Goal: Participate in discussion: Engage in conversation with other users on a specific topic

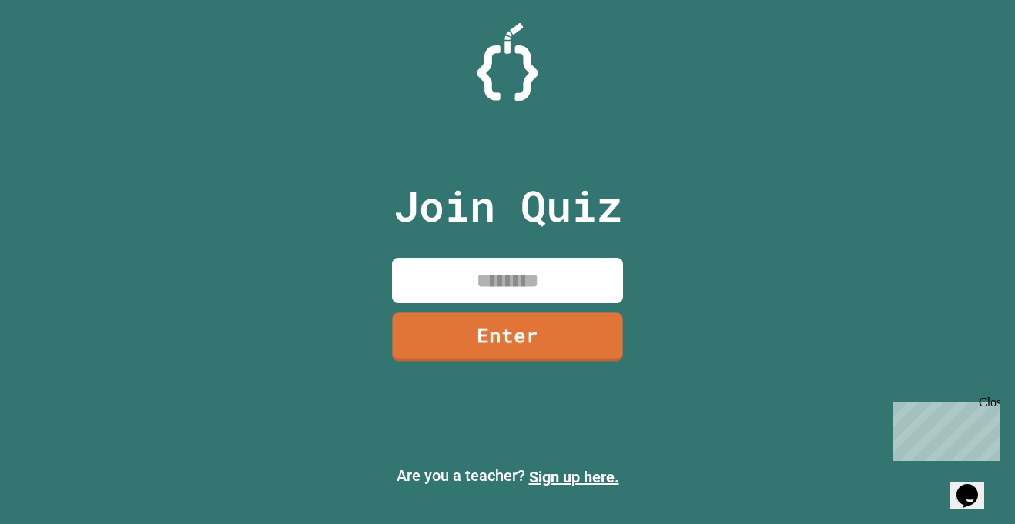
click at [508, 279] on input at bounding box center [507, 280] width 231 height 45
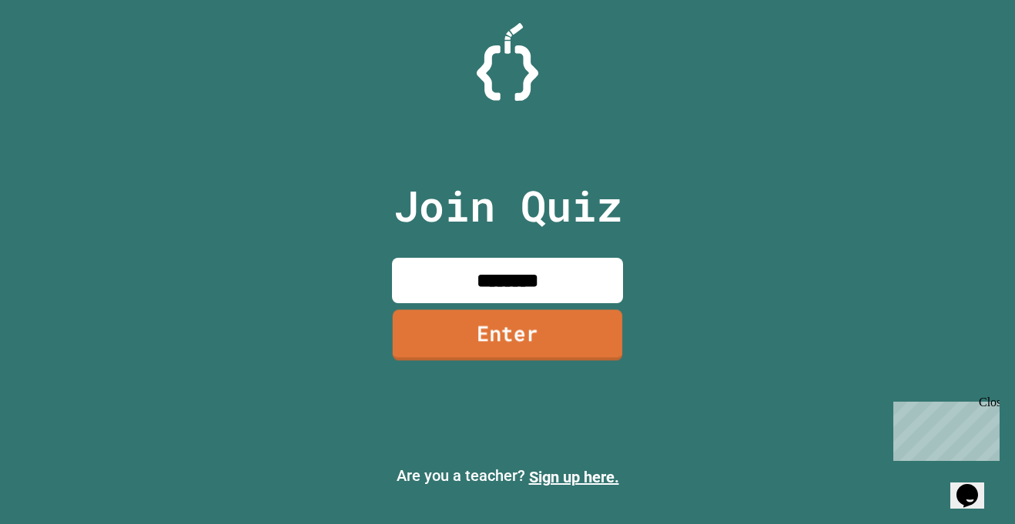
type input "********"
click at [491, 338] on link "Enter" at bounding box center [508, 335] width 230 height 51
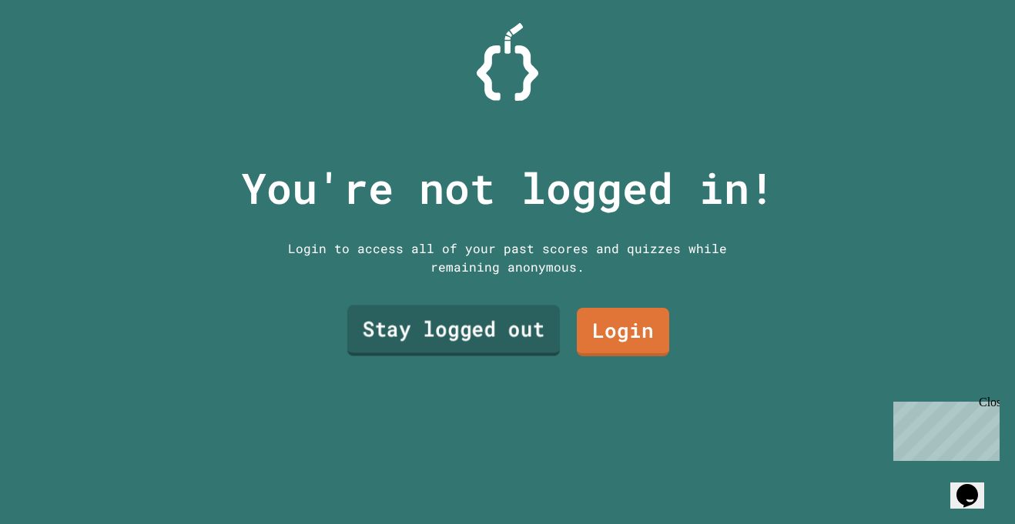
click at [501, 340] on link "Stay logged out" at bounding box center [453, 331] width 213 height 51
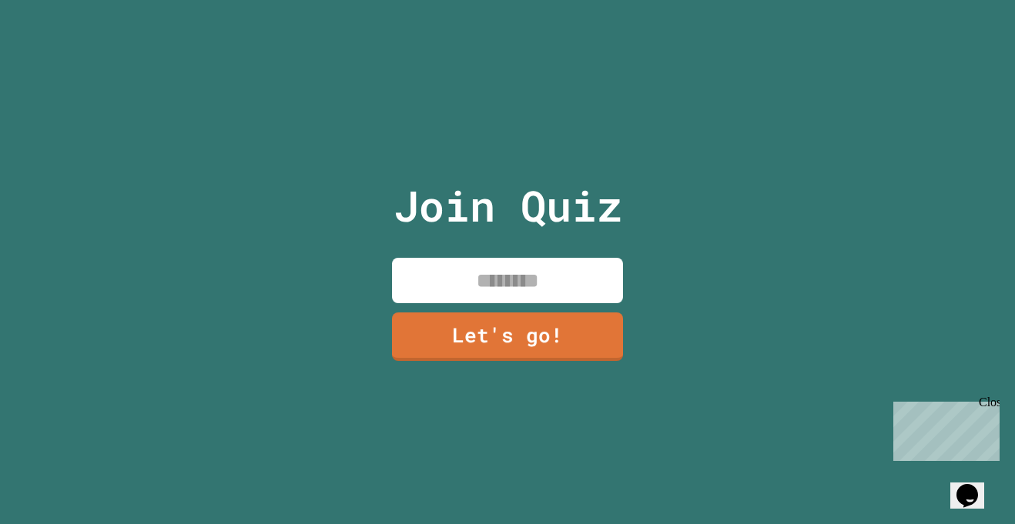
click at [484, 294] on input at bounding box center [507, 280] width 231 height 45
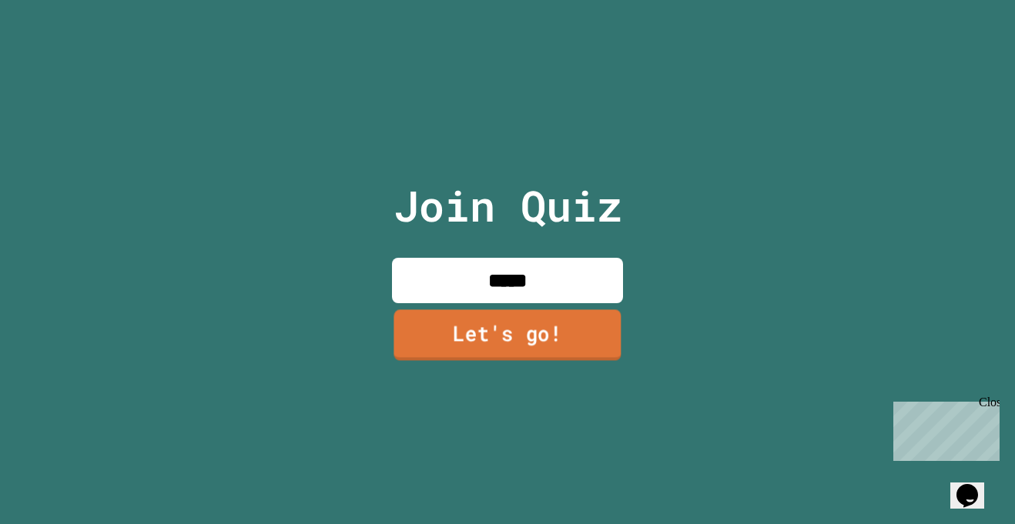
type input "*****"
click at [528, 325] on link "Let's go!" at bounding box center [507, 335] width 227 height 51
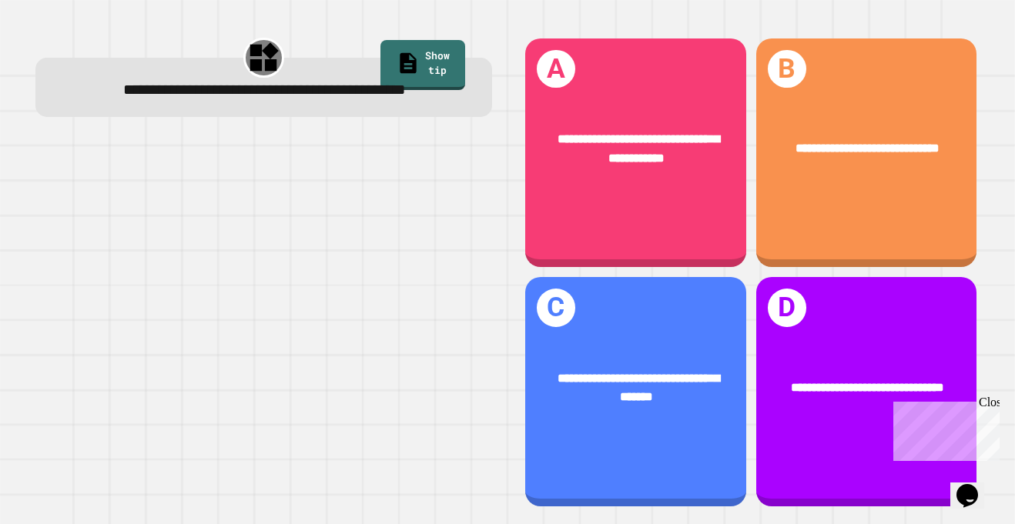
click at [719, 230] on div "**********" at bounding box center [635, 154] width 221 height 230
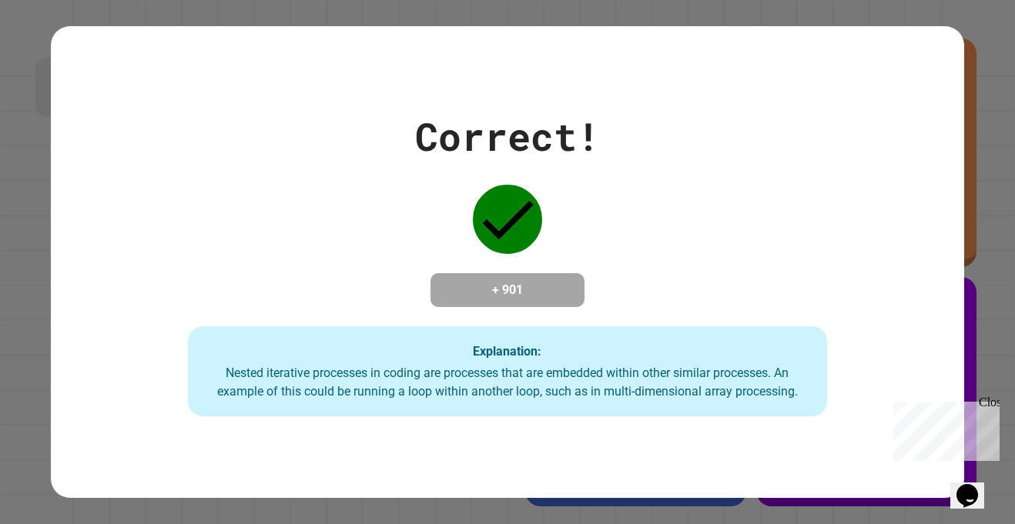
click at [832, 404] on div "Correct! + 901 Explanation: Nested iterative processes in coding are processes …" at bounding box center [507, 263] width 913 height 310
click at [990, 409] on div "Close" at bounding box center [988, 405] width 19 height 19
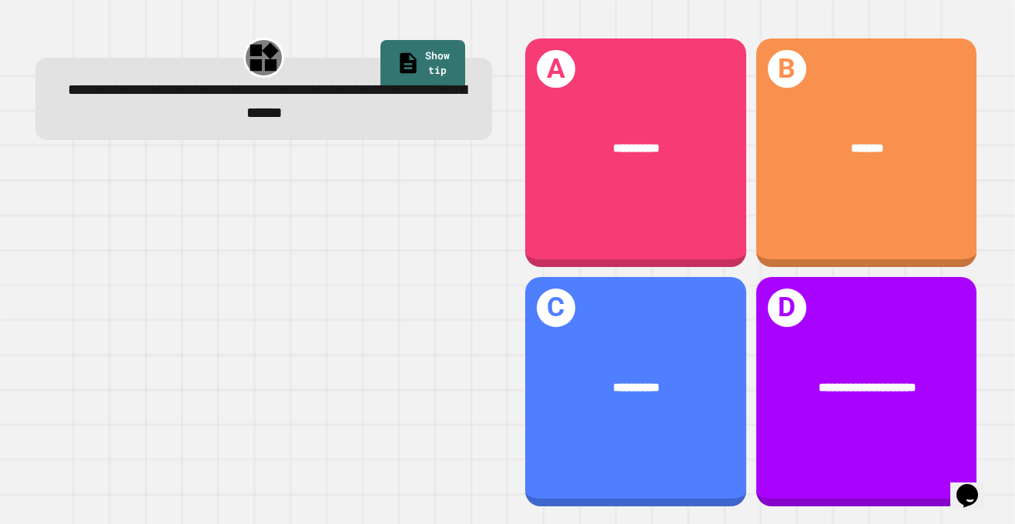
click at [566, 350] on div "**********" at bounding box center [635, 392] width 221 height 230
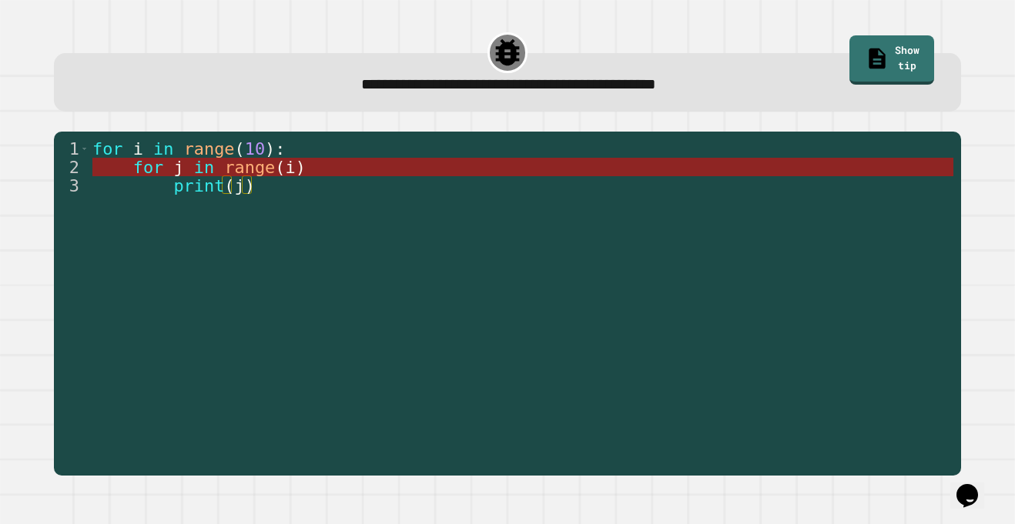
click at [299, 175] on span ")" at bounding box center [300, 167] width 10 height 19
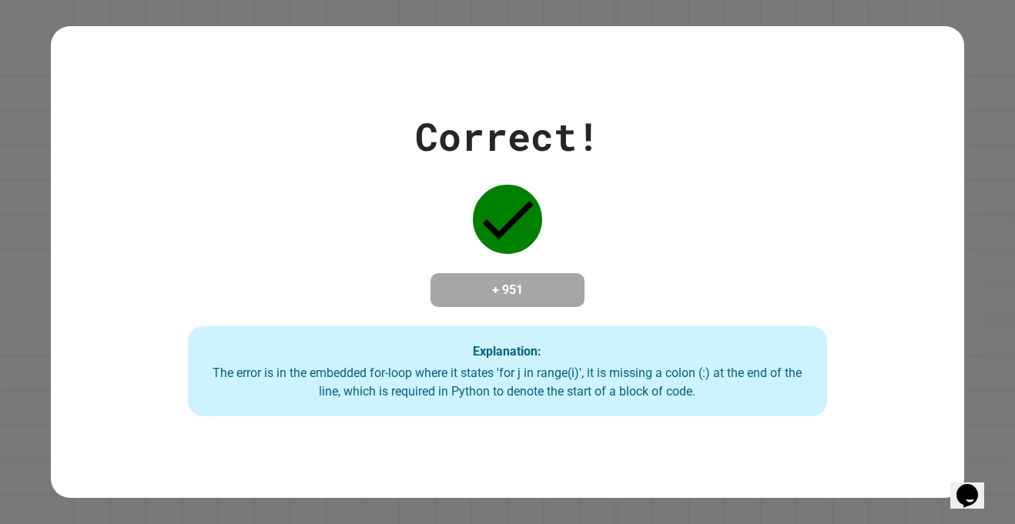
click at [392, 150] on div "Correct! + 951 Explanation: The error is in the embedded for-loop where it stat…" at bounding box center [507, 263] width 913 height 310
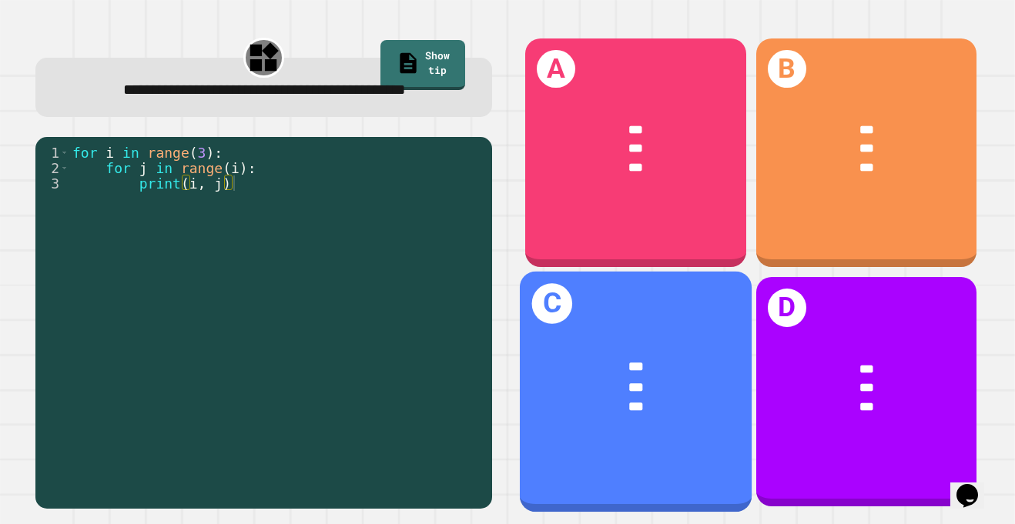
click at [588, 387] on div "***" at bounding box center [636, 388] width 179 height 20
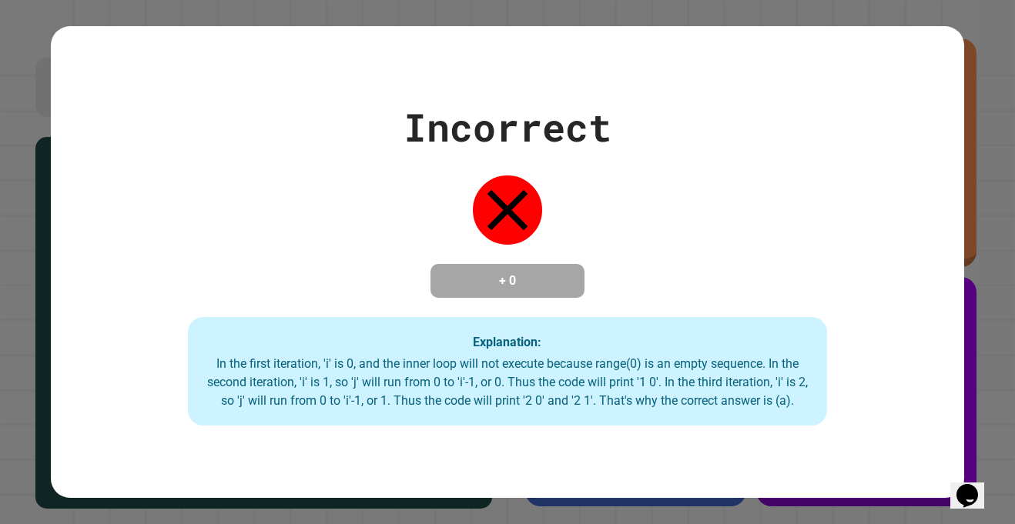
click at [1007, 336] on div "Incorrect + 0 Explanation: In the first iteration, 'i' is 0, and the inner loop…" at bounding box center [507, 262] width 1015 height 524
click at [1010, 342] on div "Incorrect + 0 Explanation: In the first iteration, 'i' is 0, and the inner loop…" at bounding box center [507, 262] width 1015 height 524
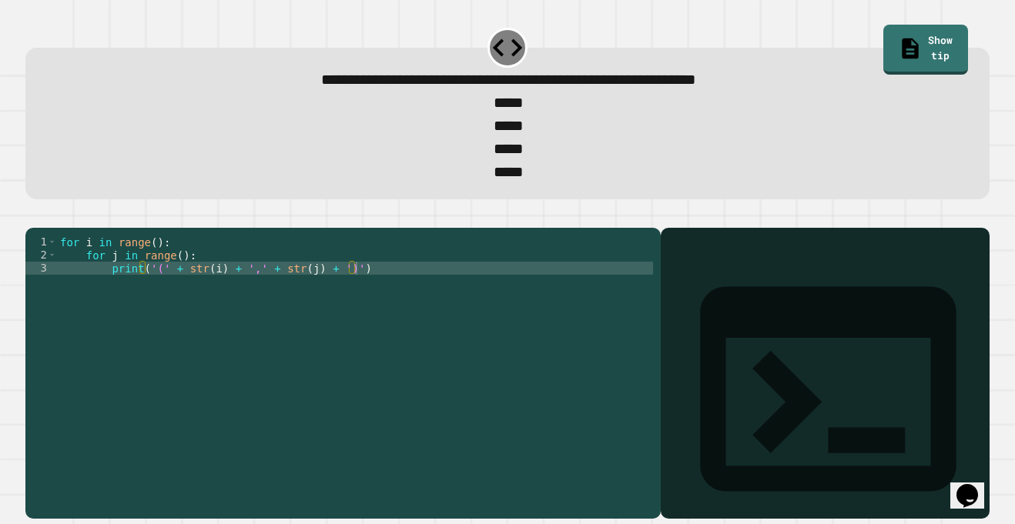
click at [157, 270] on div "for i in range ( ) : for j in range ( ) : print ( '(' + str ( i ) + ',' + str (…" at bounding box center [355, 367] width 596 height 262
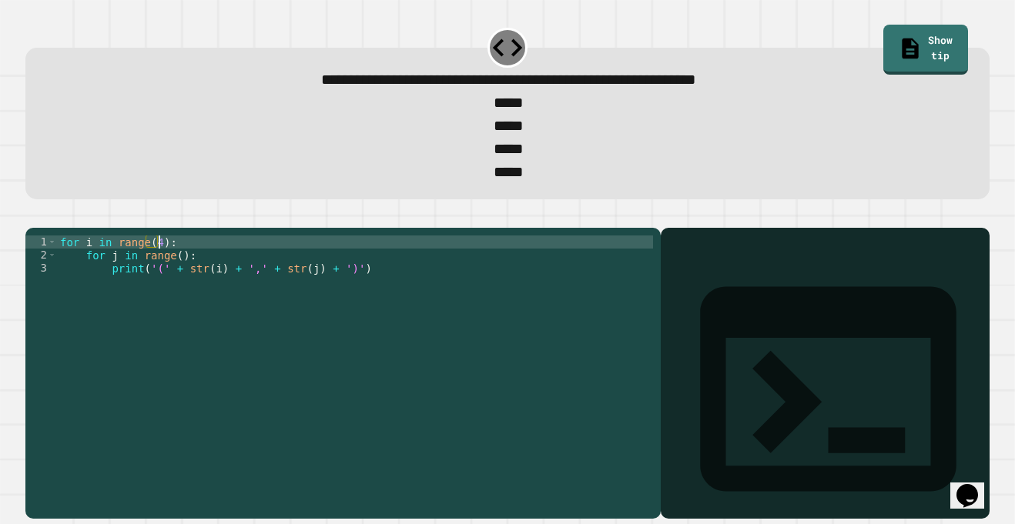
scroll to position [0, 12]
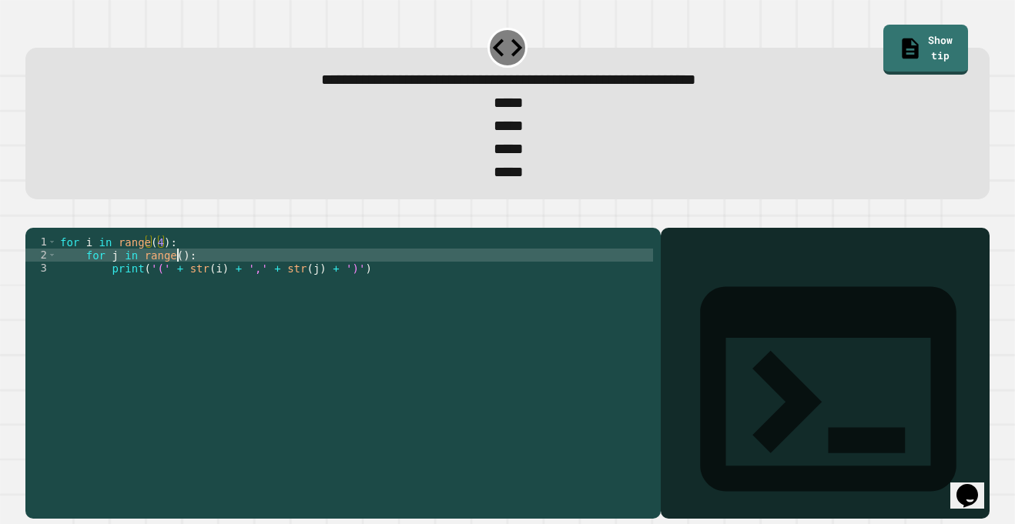
click at [179, 283] on div "for i in range ( 4 ) : for j in range ( ) : print ( '(' + str ( i ) + ',' + str…" at bounding box center [355, 367] width 596 height 262
click at [169, 298] on div "for i in range ( 4 ) : for j in range ( i ) : print ( '(' + str ( i ) + ',' + s…" at bounding box center [355, 367] width 596 height 262
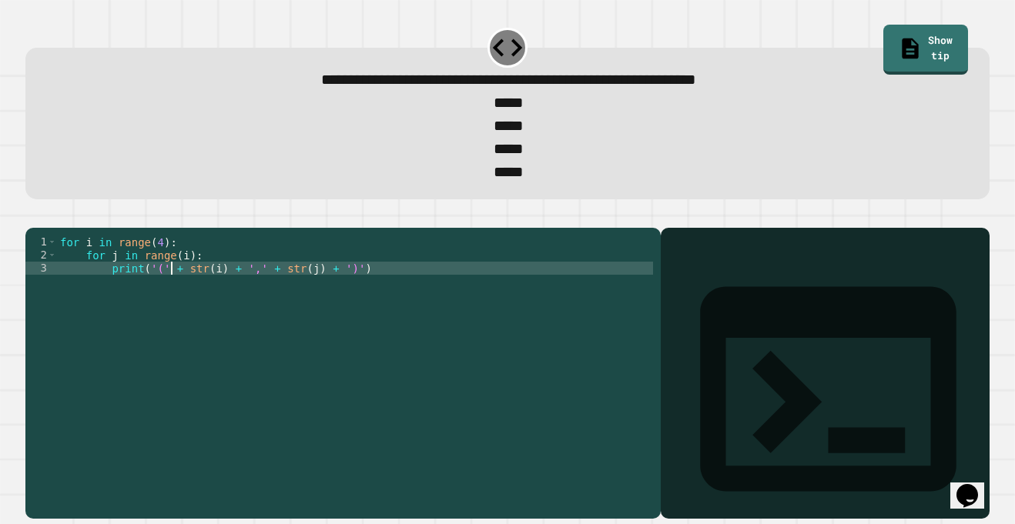
click at [33, 216] on icon "button" at bounding box center [33, 216] width 0 height 0
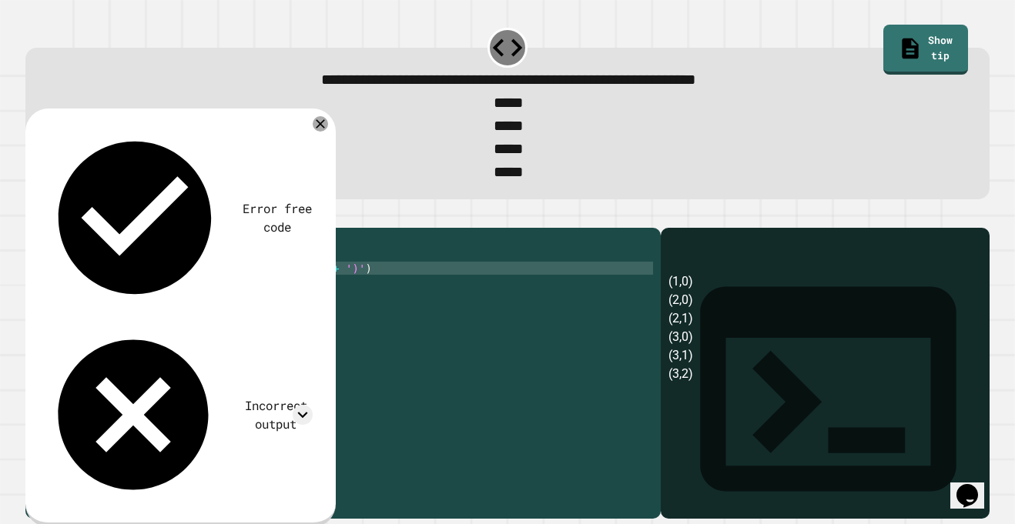
click at [159, 275] on div "for i in range ( 4 ) : for j in range ( i ) : print ( '(' + str ( i ) + ',' + s…" at bounding box center [355, 367] width 596 height 262
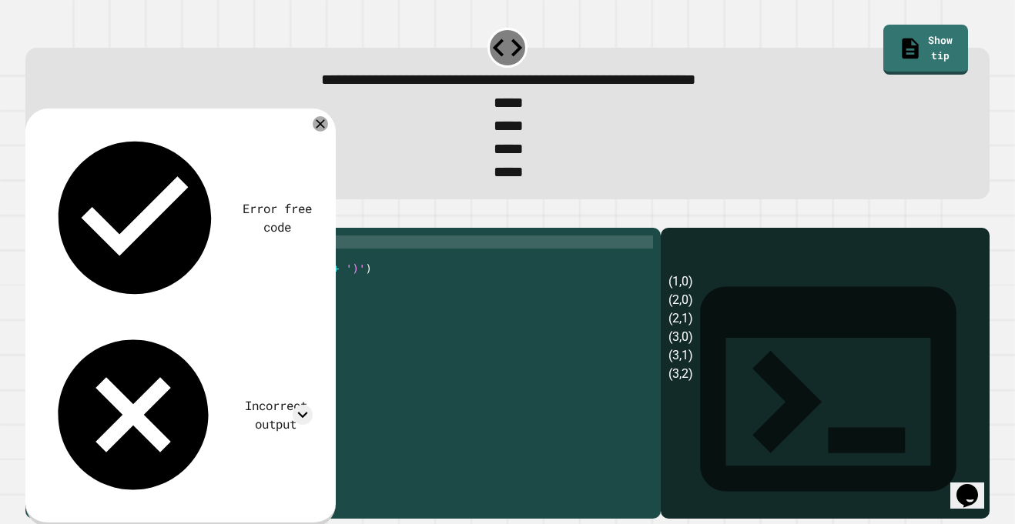
scroll to position [0, 12]
click at [33, 216] on button "button" at bounding box center [33, 216] width 0 height 0
click at [154, 277] on div "for i in range ( 3 ) : for j in range ( i ) : print ( '(' + str ( i ) + ',' + s…" at bounding box center [355, 367] width 596 height 262
click at [33, 216] on icon "button" at bounding box center [33, 216] width 0 height 0
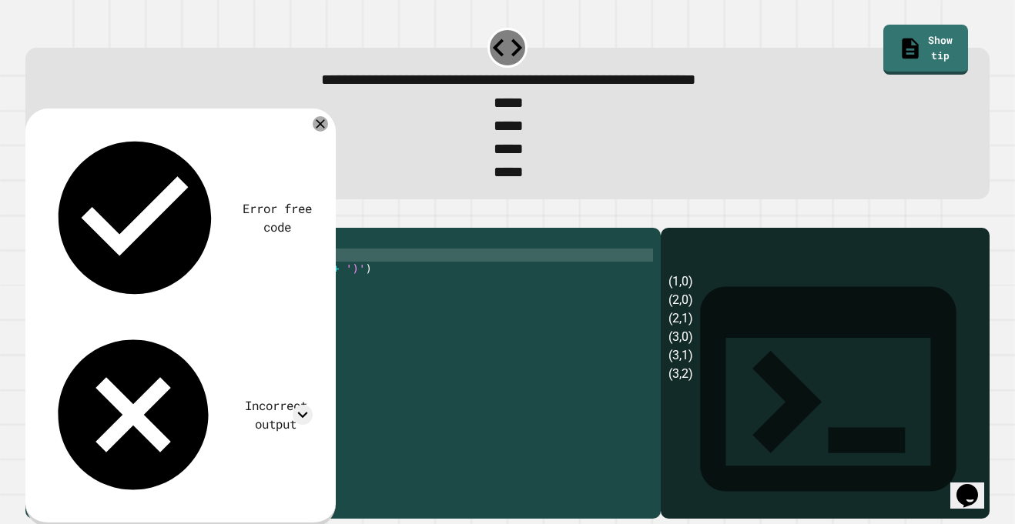
click at [179, 286] on div "for i in range ( 4 ) : for j in range ( i ) : print ( '(' + str ( i ) + ',' + s…" at bounding box center [355, 367] width 596 height 262
click at [895, 31] on link "Show tip" at bounding box center [925, 48] width 77 height 52
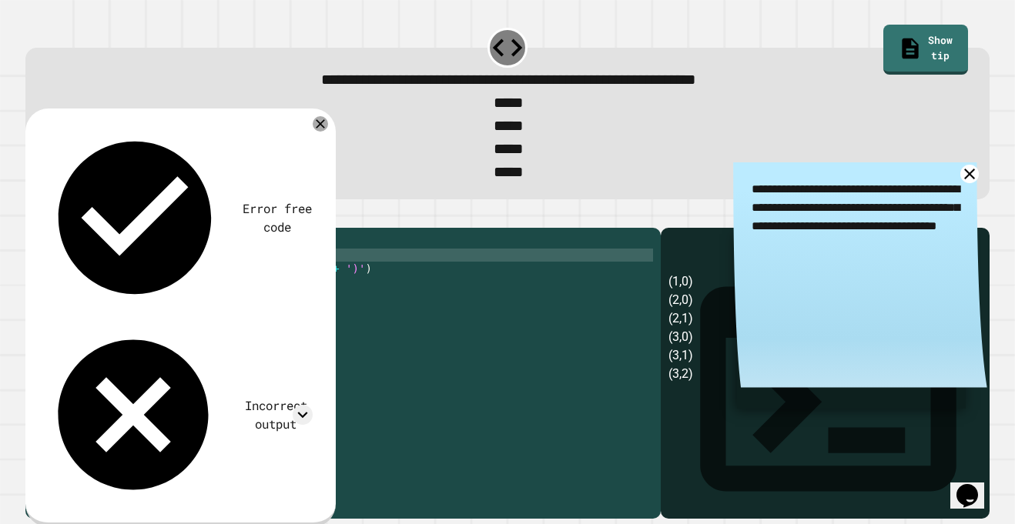
click at [970, 177] on icon at bounding box center [969, 174] width 18 height 18
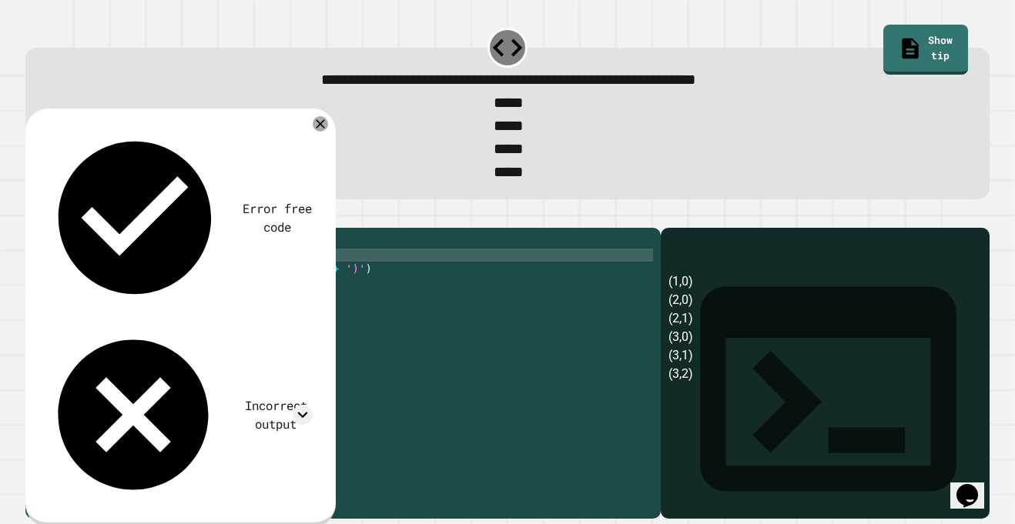
click at [184, 290] on div "for i in range ( 4 ) : for j in range ( i ) : print ( '(' + str ( i ) + ',' + s…" at bounding box center [355, 367] width 596 height 262
click at [33, 216] on button "button" at bounding box center [33, 216] width 0 height 0
click at [183, 284] on div "for i in range ( 4 ) : for j in range ( 0 ) : print ( '(' + str ( i ) + ',' + s…" at bounding box center [355, 367] width 596 height 262
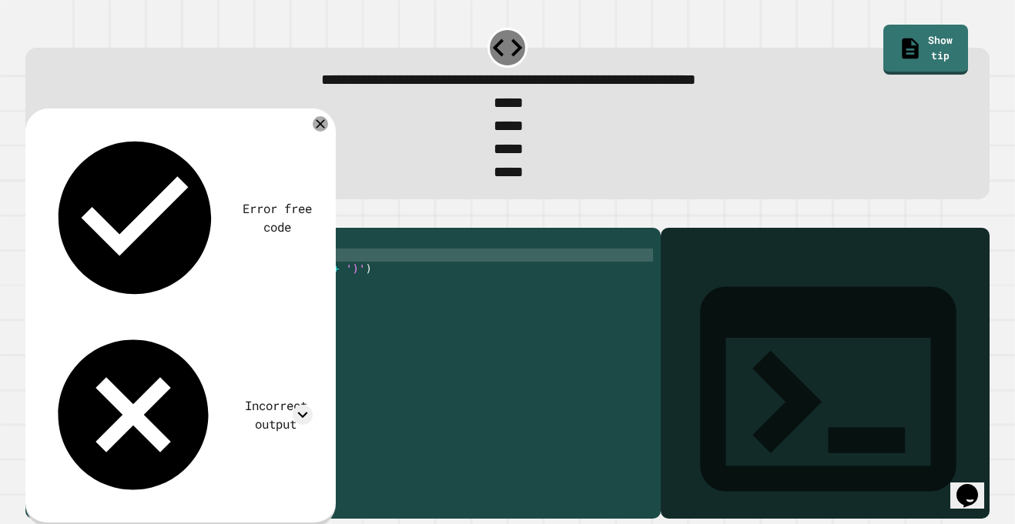
click at [33, 216] on button "button" at bounding box center [33, 216] width 0 height 0
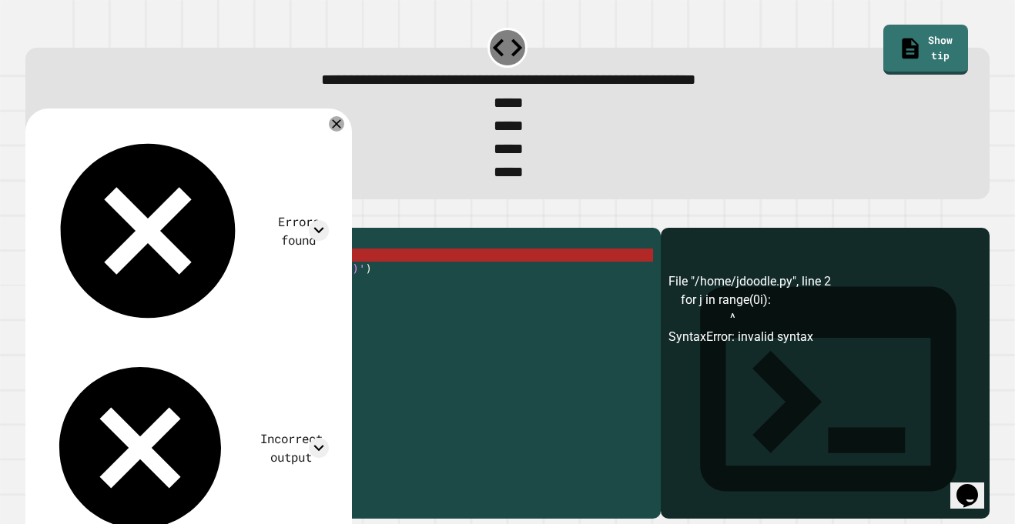
click at [183, 283] on div "for i in range ( 4 ) : for j in range ( 0 i ) : print ( '(' + str ( i ) + ',' +…" at bounding box center [355, 367] width 596 height 262
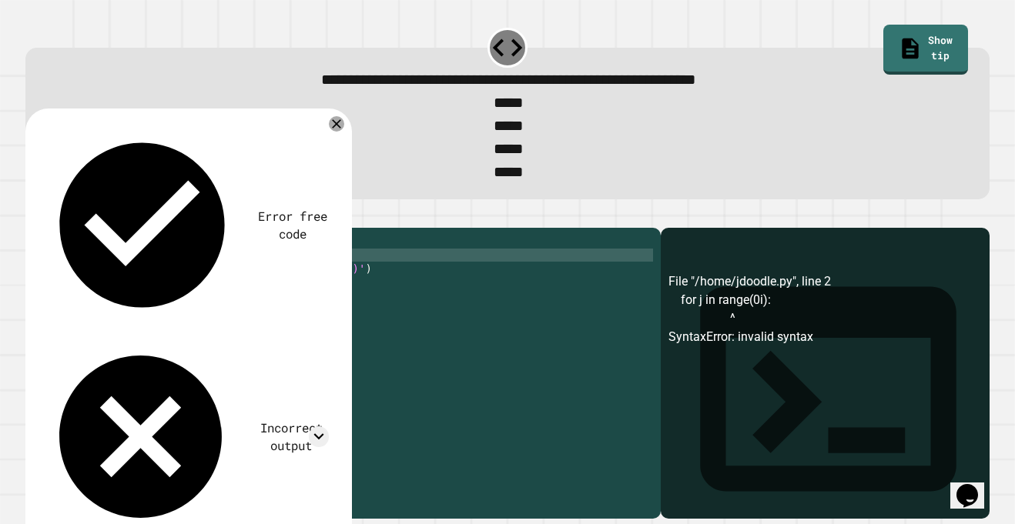
click at [159, 271] on div "for i in range ( 4 ) : for j in range ( i ) : print ( '(' + str ( i ) + ',' + s…" at bounding box center [355, 367] width 596 height 262
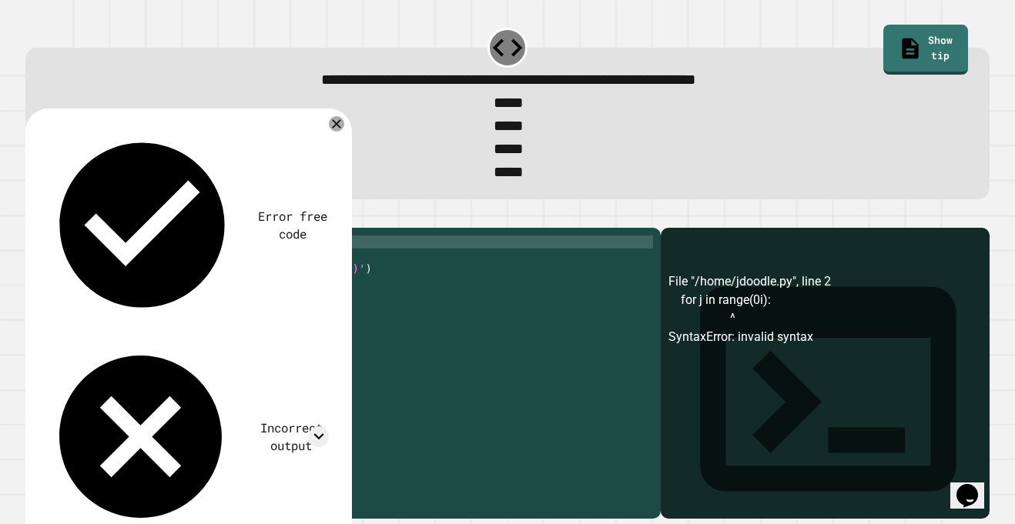
scroll to position [0, 12]
click at [33, 216] on icon "button" at bounding box center [33, 216] width 0 height 0
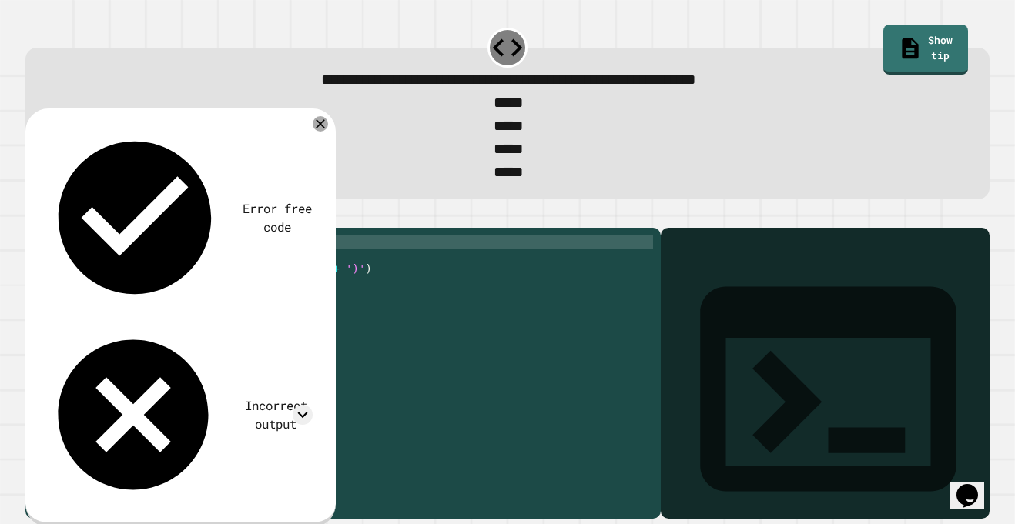
click at [172, 277] on div "for i in range ( 1 ) : for j in range ( i ) : print ( '(' + str ( i ) + ',' + s…" at bounding box center [355, 367] width 596 height 262
click at [183, 290] on div "for i in range ( 1 ) : for j in range ( i ) : print ( '(' + str ( i ) + ',' + s…" at bounding box center [355, 367] width 596 height 262
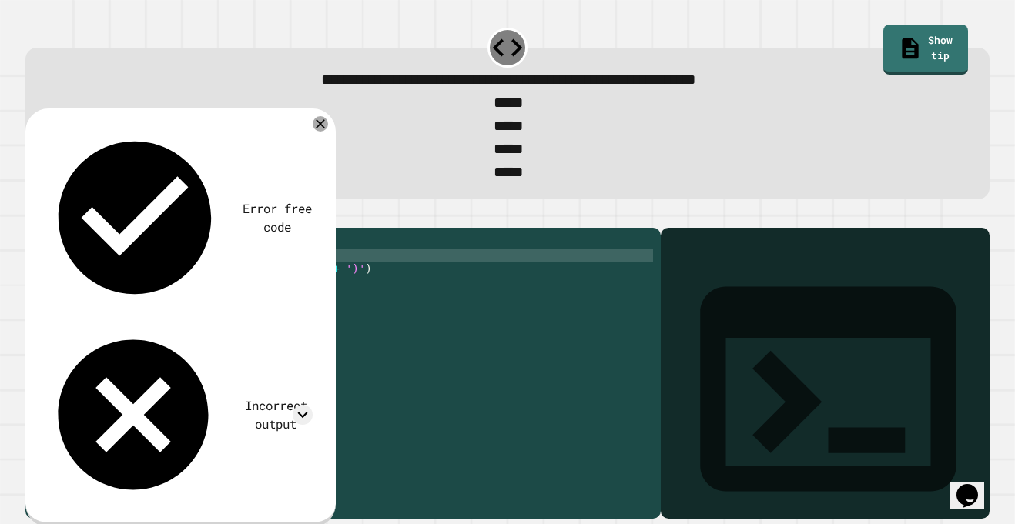
scroll to position [0, 15]
click at [33, 216] on button "button" at bounding box center [33, 216] width 0 height 0
click at [185, 284] on div "for i in range ( 1 ) : for j in range ( 4 ) : print ( '(' + str ( i ) + ',' + s…" at bounding box center [355, 367] width 596 height 262
click at [156, 271] on div "for i in range ( 1 ) : for j in range ( 1 ) : print ( '(' + str ( i ) + ',' + s…" at bounding box center [355, 367] width 596 height 262
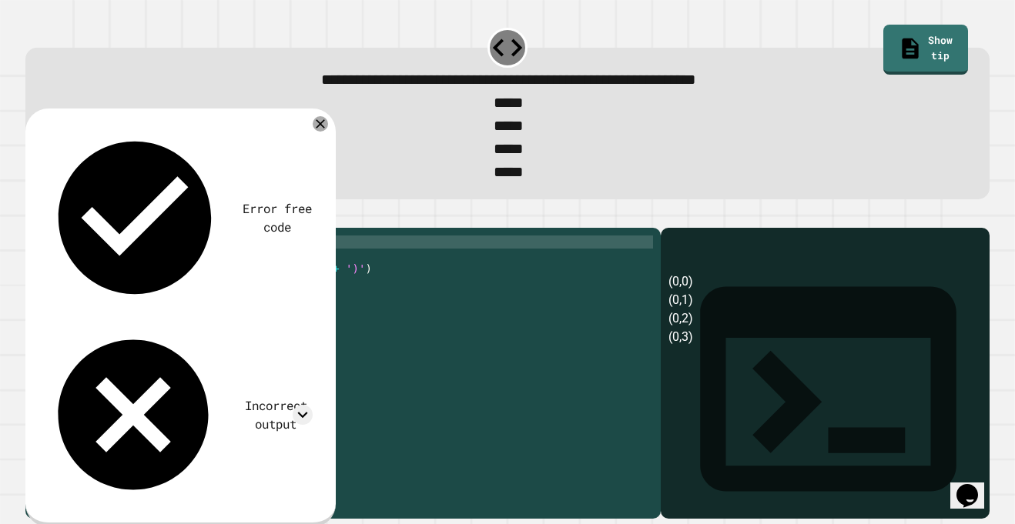
scroll to position [0, 12]
type textarea "**********"
click at [33, 216] on button "button" at bounding box center [33, 216] width 0 height 0
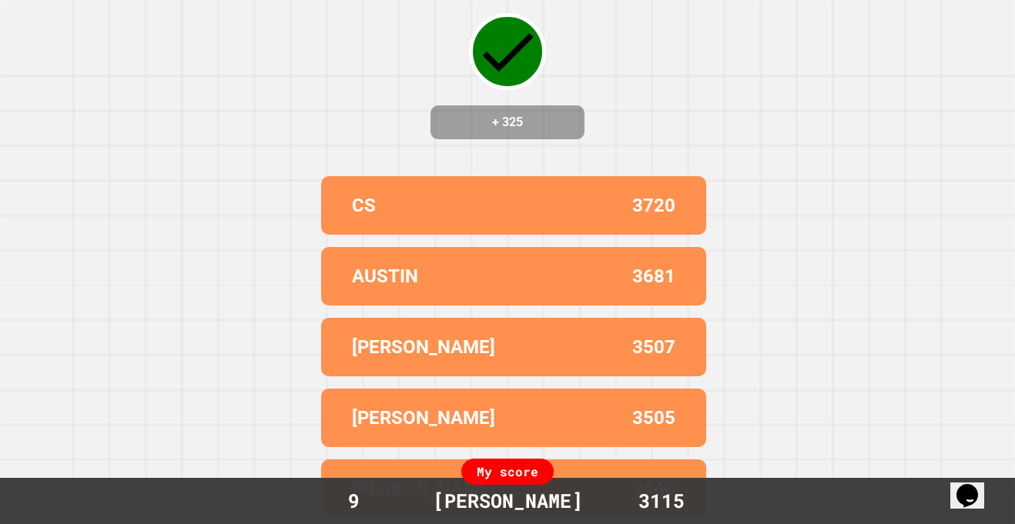
scroll to position [0, 0]
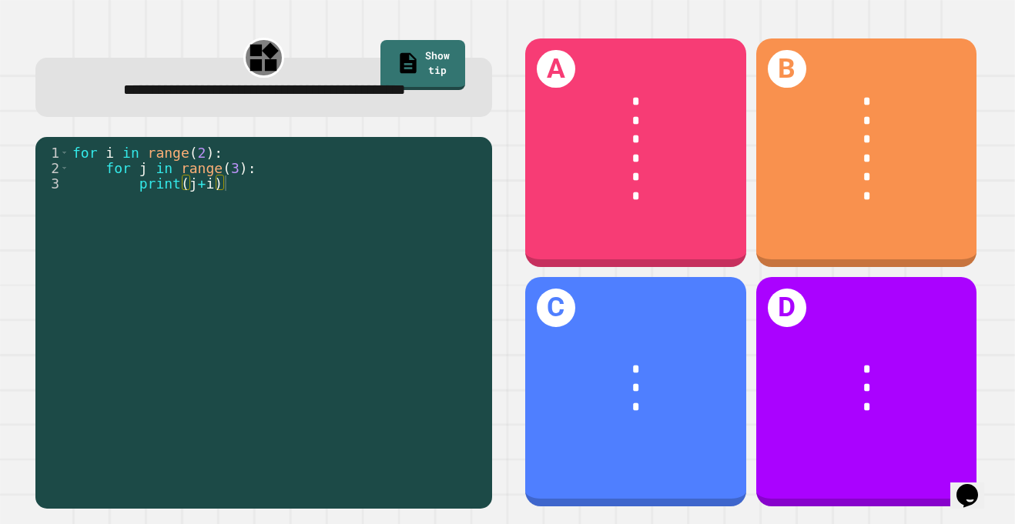
click at [667, 175] on div "*" at bounding box center [636, 177] width 171 height 19
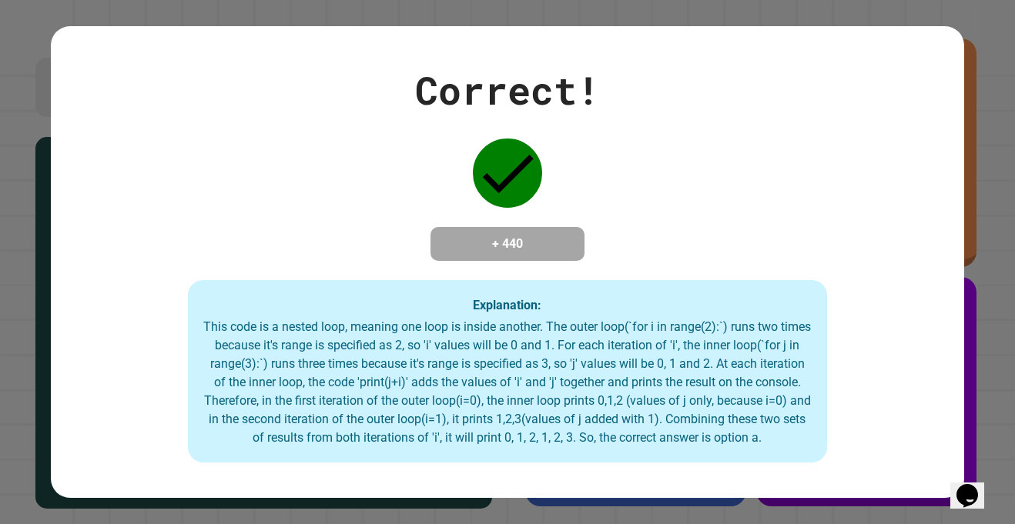
click at [719, 524] on div "Correct! + 440 Explanation: This code is a nested loop, meaning one loop is ins…" at bounding box center [507, 262] width 1015 height 524
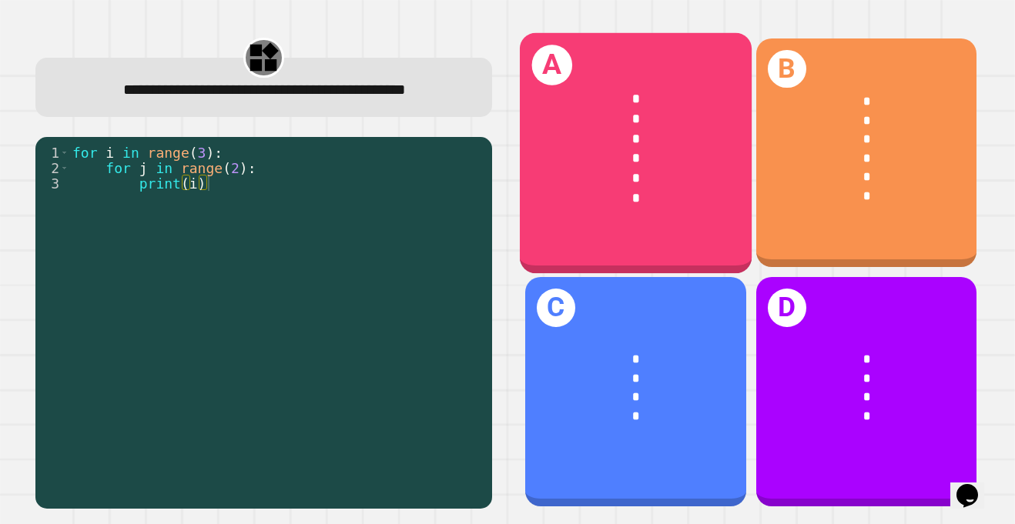
click at [612, 161] on div "*" at bounding box center [636, 159] width 179 height 20
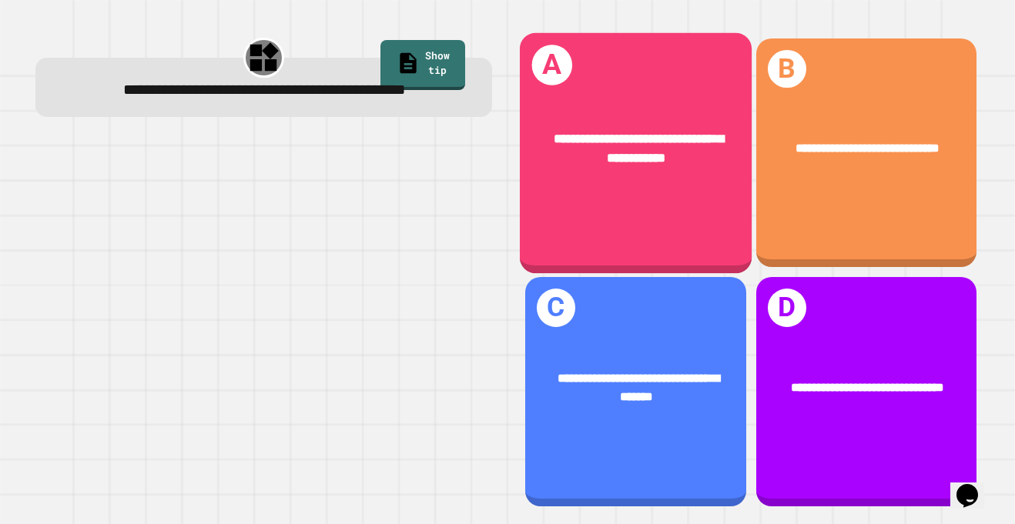
click at [693, 184] on div "**********" at bounding box center [636, 148] width 232 height 91
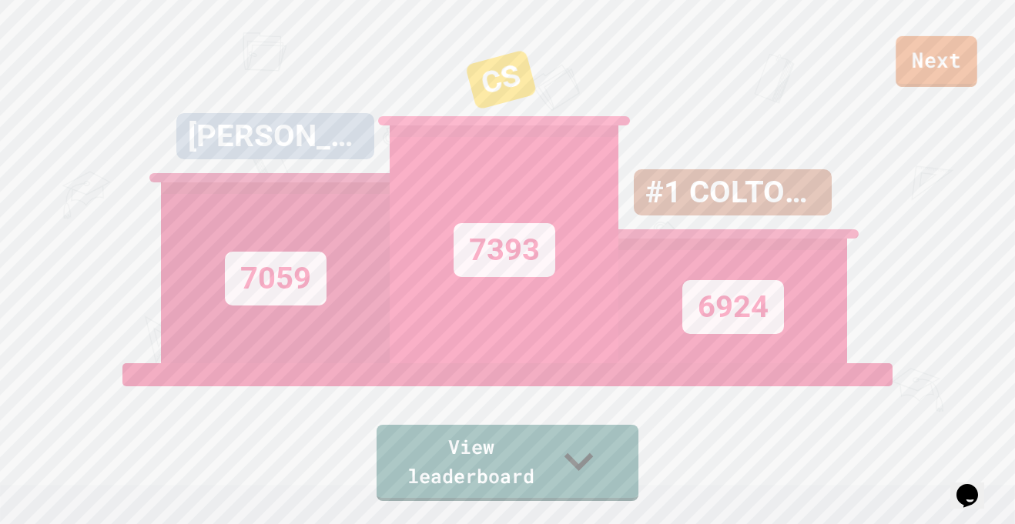
click at [935, 39] on link "Next" at bounding box center [936, 61] width 81 height 51
